Goal: Information Seeking & Learning: Learn about a topic

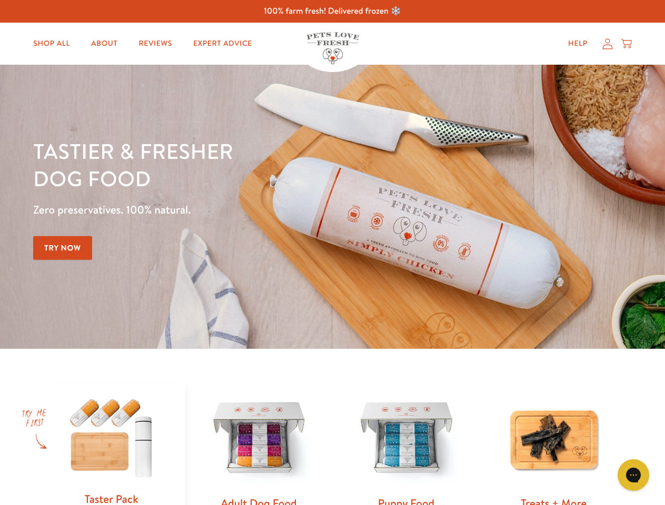
click at [332, 253] on div "Tastier & fresher dog food Zero preservatives. 100% natural. Try Now" at bounding box center [232, 206] width 399 height 139
click at [633, 475] on icon "Gorgias live chat" at bounding box center [633, 475] width 10 height 10
